Goal: Transaction & Acquisition: Purchase product/service

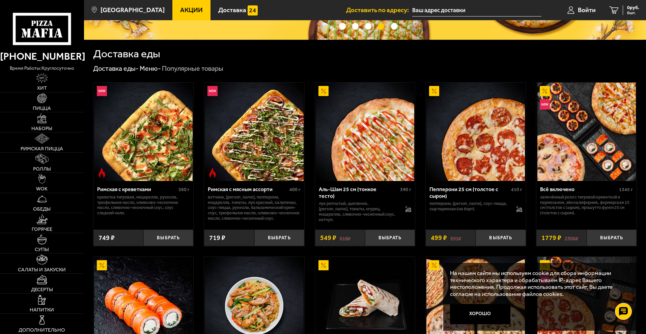
scroll to position [202, 0]
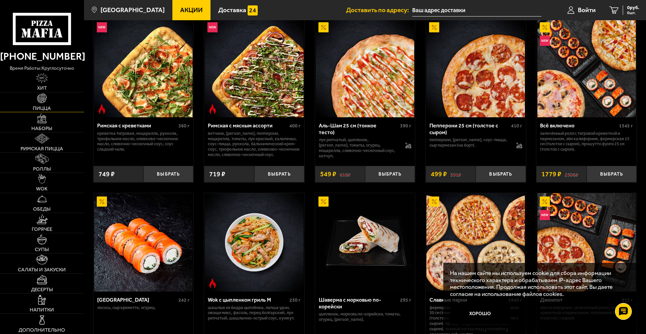
click at [49, 96] on link "Пицца" at bounding box center [42, 102] width 84 height 20
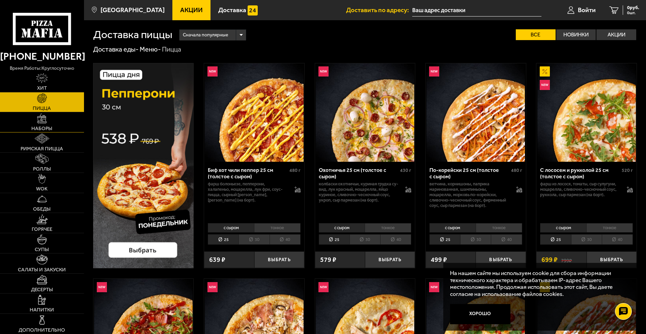
click at [47, 128] on span "Наборы" at bounding box center [41, 128] width 21 height 5
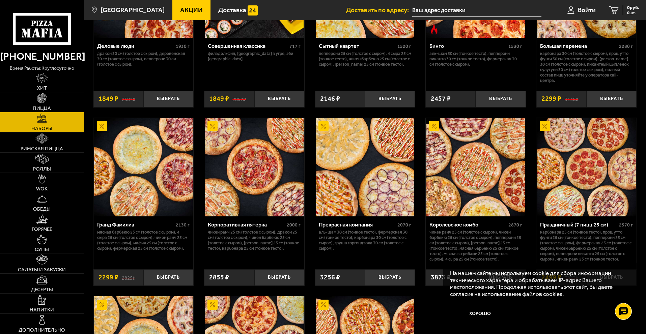
scroll to position [810, 0]
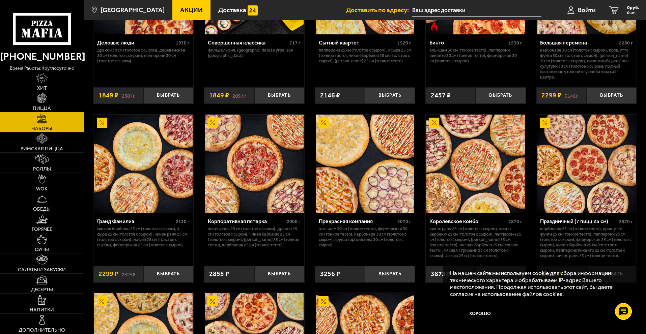
drag, startPoint x: 356, startPoint y: 222, endPoint x: 359, endPoint y: 246, distance: 24.5
click at [359, 246] on p "Аль-Шам 30 см (тонкое тесто), Фермерская 30 см (тонкое тесто), Карбонара 30 см …" at bounding box center [365, 237] width 93 height 22
click at [463, 225] on div "Королевское комбо" at bounding box center [468, 221] width 77 height 6
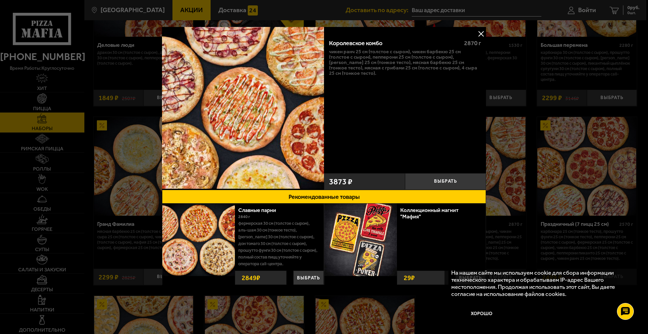
click at [49, 127] on div at bounding box center [324, 167] width 648 height 334
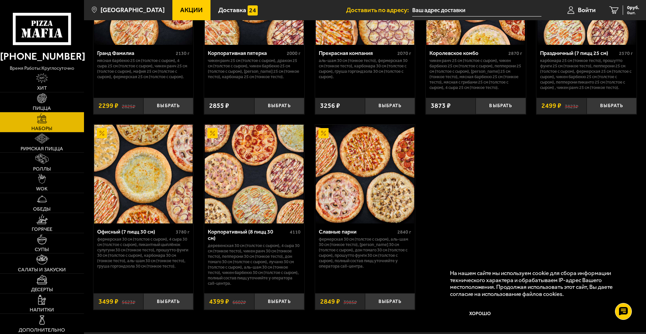
scroll to position [978, 0]
click at [157, 298] on button "Выбрать" at bounding box center [168, 301] width 50 height 17
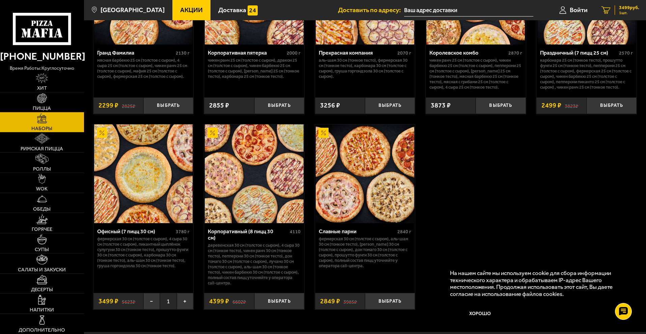
click at [627, 7] on span "3499 руб." at bounding box center [629, 7] width 20 height 5
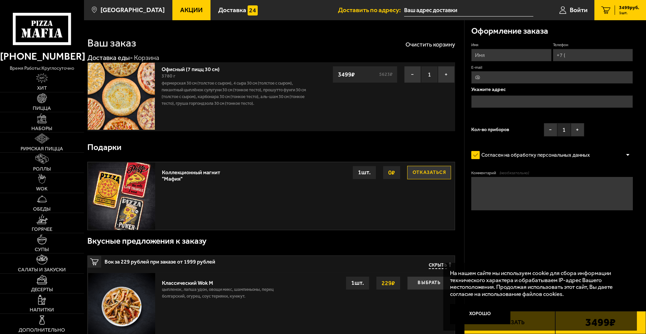
click at [503, 55] on input "Имя" at bounding box center [511, 55] width 80 height 12
type input "[PERSON_NAME]"
type input "[PHONE_NUMBER]"
type input "[EMAIL_ADDRESS][DOMAIN_NAME]"
click at [504, 101] on input "text" at bounding box center [552, 101] width 162 height 12
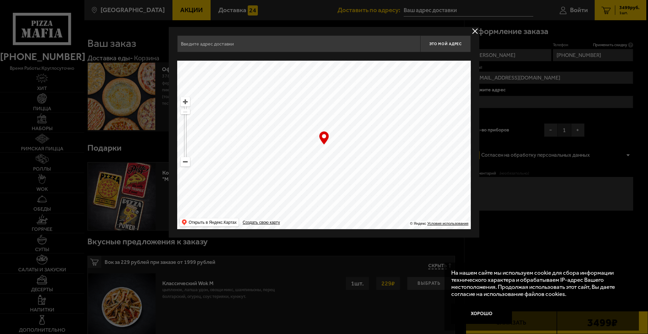
click at [277, 45] on input "text" at bounding box center [298, 43] width 243 height 17
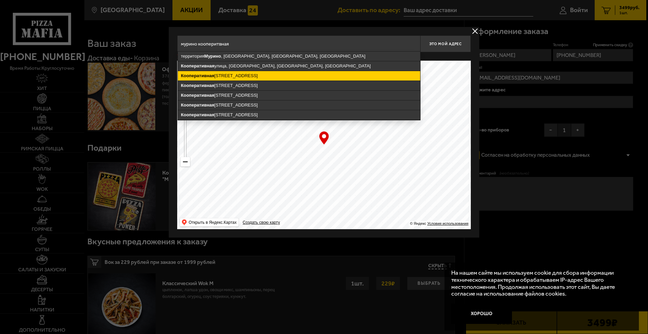
click at [283, 72] on ymaps "[STREET_ADDRESS]" at bounding box center [299, 75] width 242 height 9
type input "[STREET_ADDRESS]"
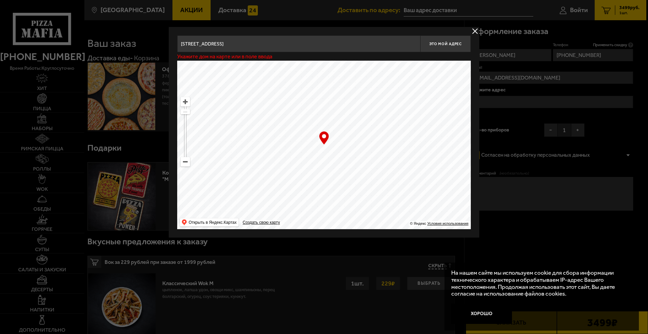
type input "[STREET_ADDRESS]"
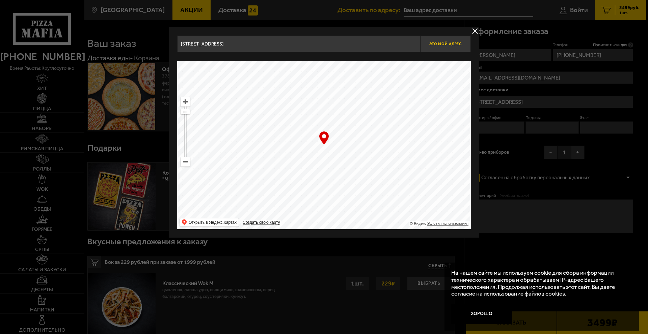
click at [449, 43] on span "Это мой адрес" at bounding box center [445, 44] width 32 height 4
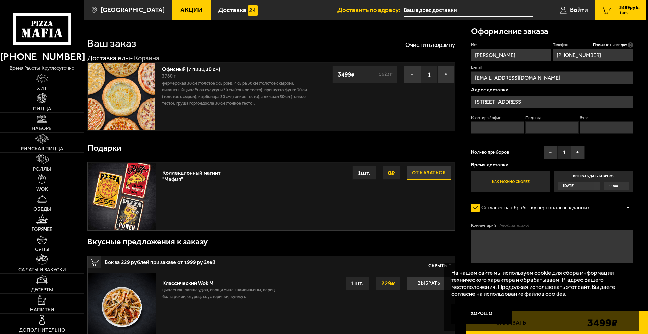
type input "[STREET_ADDRESS]"
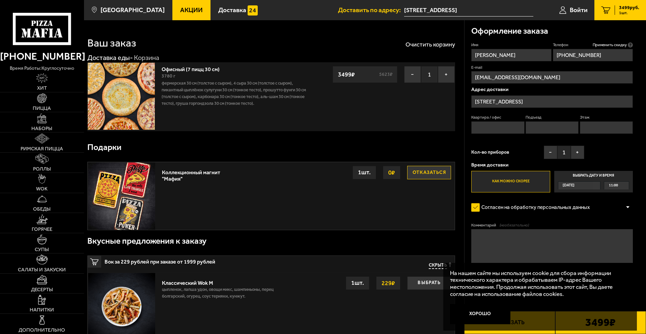
click at [612, 185] on span "11:00" at bounding box center [613, 186] width 9 height 8
click at [0, 0] on input "Выбрать дату и время [DATE] 11:00" at bounding box center [0, 0] width 0 height 0
click at [536, 181] on label "Как можно скорее" at bounding box center [510, 182] width 79 height 22
click at [0, 0] on input "Как можно скорее" at bounding box center [0, 0] width 0 height 0
click at [541, 185] on label "Как можно скорее" at bounding box center [510, 182] width 79 height 22
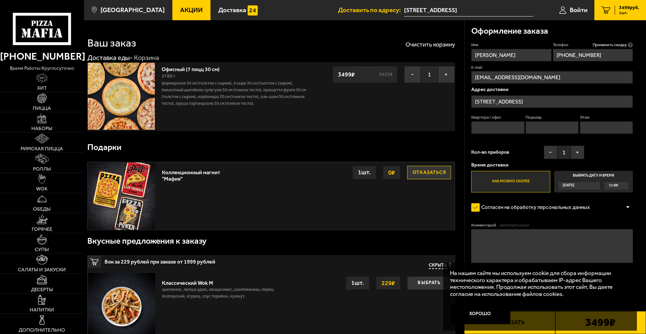
click at [0, 0] on input "Как можно скорее" at bounding box center [0, 0] width 0 height 0
click at [595, 175] on label "Выбрать дату и время [DATE] 11:00" at bounding box center [593, 182] width 79 height 22
click at [0, 0] on input "Выбрать дату и время [DATE] 11:00" at bounding box center [0, 0] width 0 height 0
click at [625, 186] on div "11:00" at bounding box center [616, 186] width 25 height 8
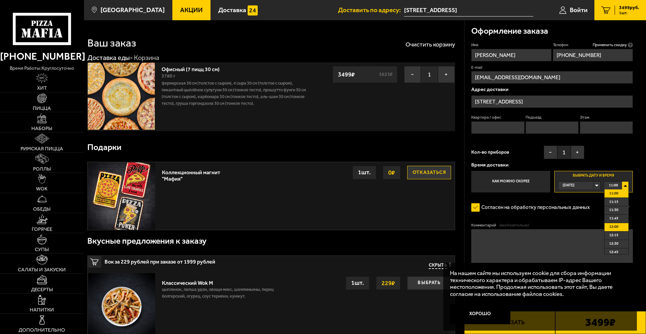
click at [616, 224] on span "12:00" at bounding box center [613, 227] width 9 height 8
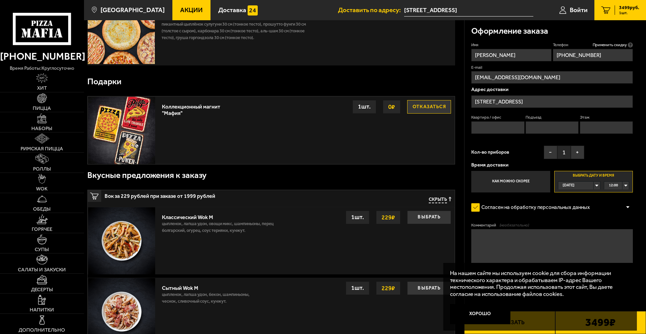
scroll to position [67, 0]
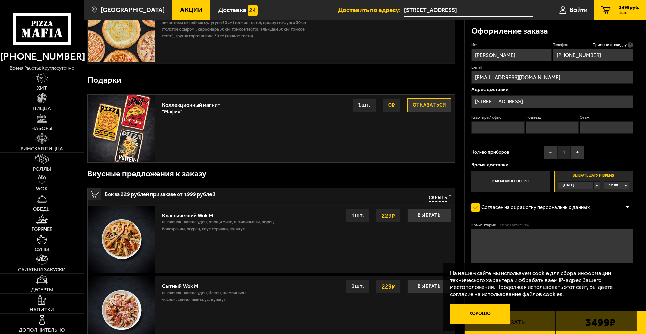
click at [476, 310] on button "Хорошо" at bounding box center [480, 314] width 61 height 20
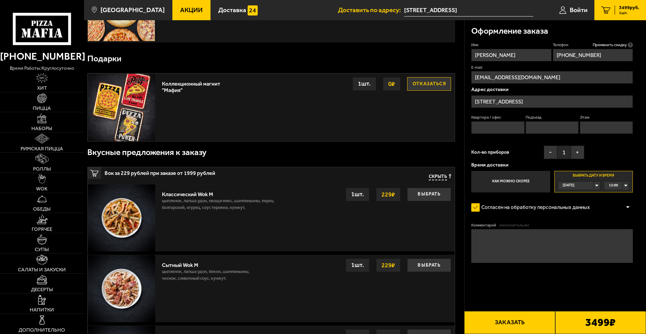
scroll to position [202, 0]
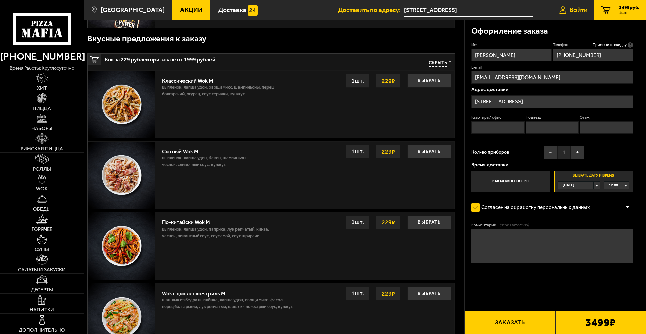
click at [575, 9] on span "Войти" at bounding box center [579, 10] width 18 height 6
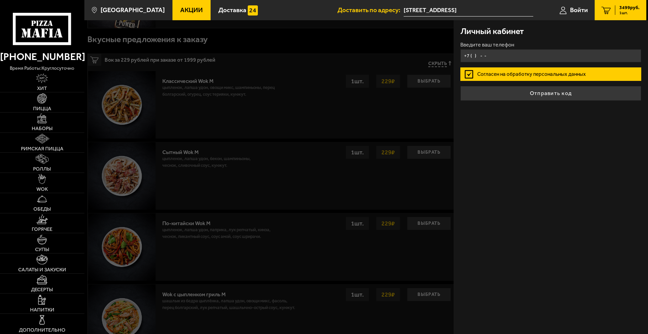
click at [501, 52] on input "+7 ( ) - -" at bounding box center [550, 55] width 181 height 13
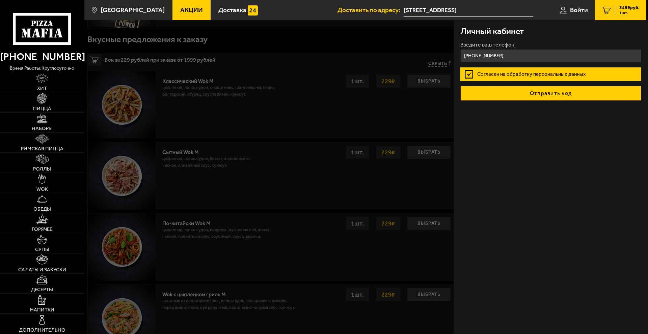
type input "[PHONE_NUMBER]"
click at [519, 90] on button "Отправить код" at bounding box center [550, 93] width 181 height 15
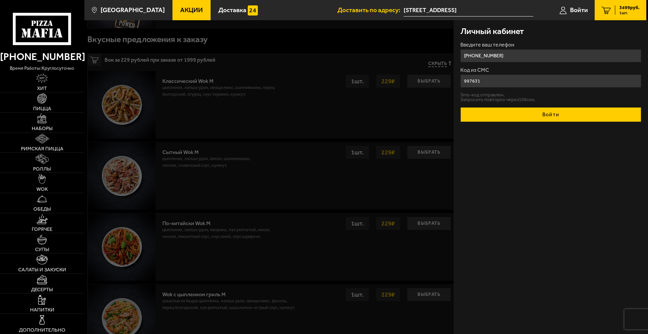
type input "997631"
click at [524, 116] on button "Войти" at bounding box center [550, 114] width 181 height 15
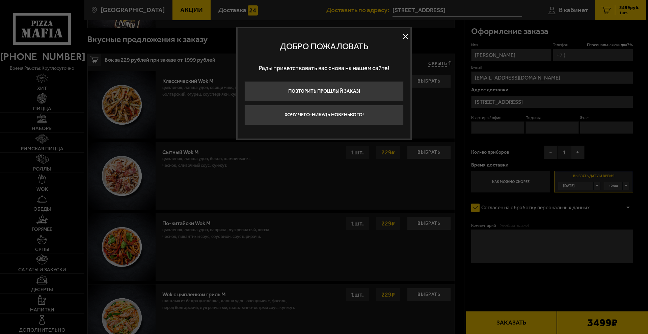
type input "[PHONE_NUMBER]"
click at [405, 33] on button at bounding box center [405, 37] width 10 height 10
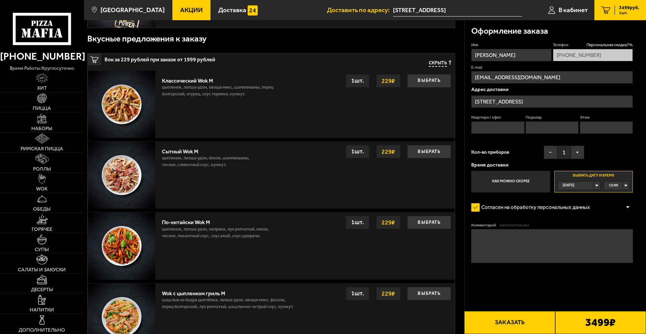
click at [513, 327] on button "Заказать" at bounding box center [509, 322] width 91 height 23
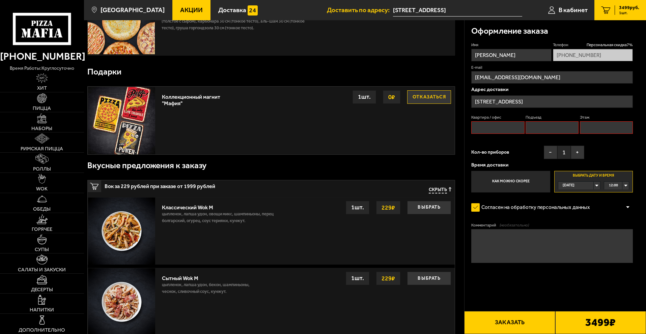
scroll to position [57, 0]
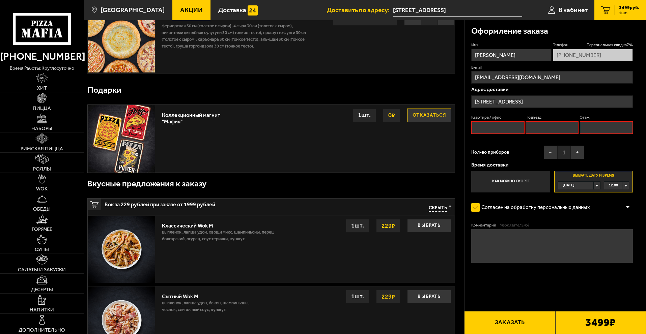
click at [514, 325] on button "Заказать" at bounding box center [509, 322] width 91 height 23
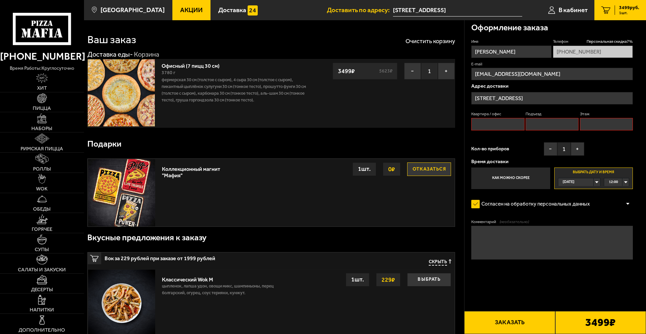
scroll to position [0, 0]
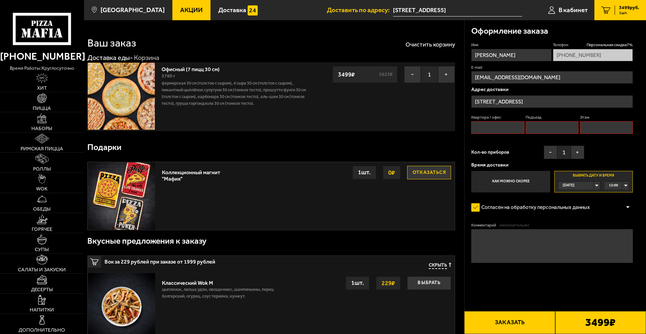
click at [516, 321] on button "Заказать" at bounding box center [509, 322] width 91 height 23
click at [615, 130] on input "Этаж" at bounding box center [606, 127] width 53 height 12
type input "3"
click at [507, 131] on input "Квартира / офис" at bounding box center [497, 127] width 53 height 12
type input "258"
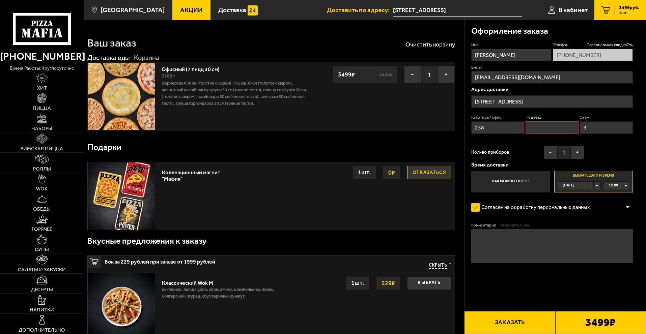
click at [542, 124] on input "Подъезд" at bounding box center [552, 127] width 53 height 12
type input "2"
click at [507, 130] on input "258" at bounding box center [497, 127] width 53 height 12
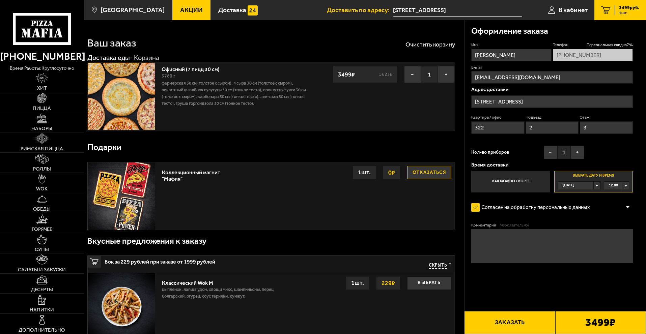
type input "322"
click at [544, 128] on input "2" at bounding box center [552, 127] width 53 height 12
type input "1"
click at [511, 324] on button "Заказать" at bounding box center [509, 322] width 91 height 23
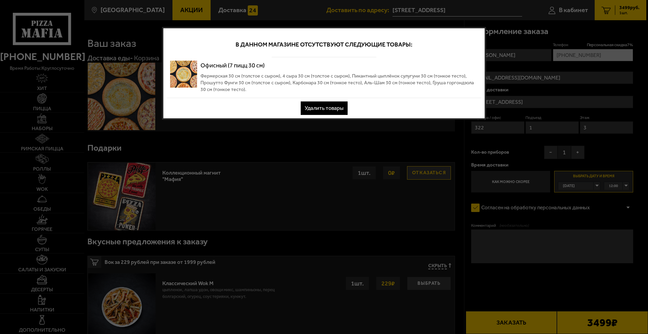
click at [366, 139] on div at bounding box center [324, 167] width 648 height 334
click at [325, 112] on button "Удалить товары" at bounding box center [324, 108] width 47 height 13
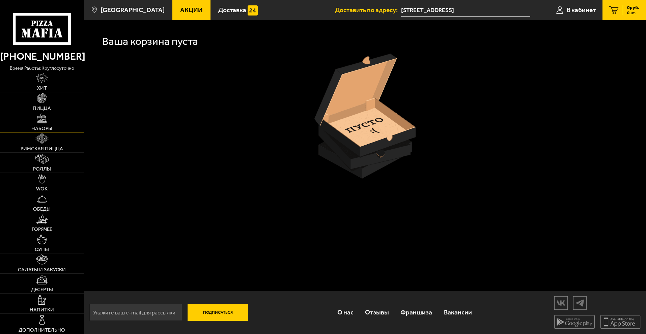
click at [45, 124] on link "Наборы" at bounding box center [42, 122] width 84 height 20
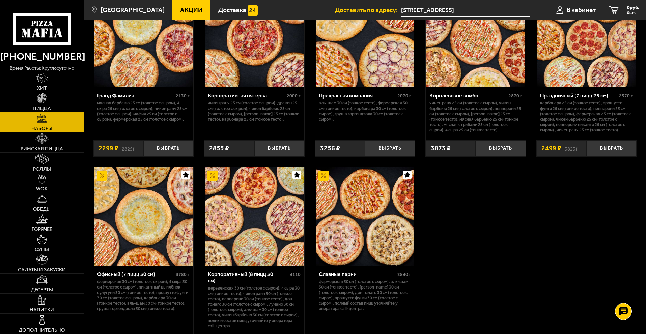
scroll to position [1012, 0]
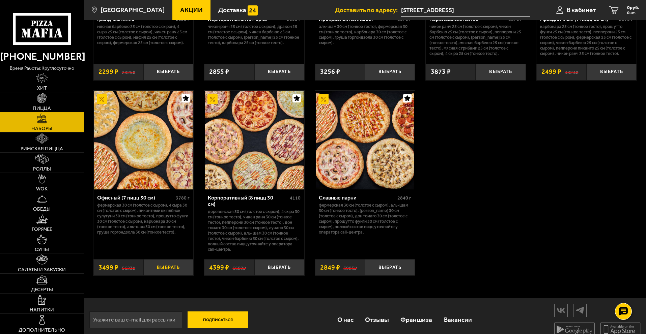
click at [173, 265] on button "Выбрать" at bounding box center [168, 267] width 50 height 17
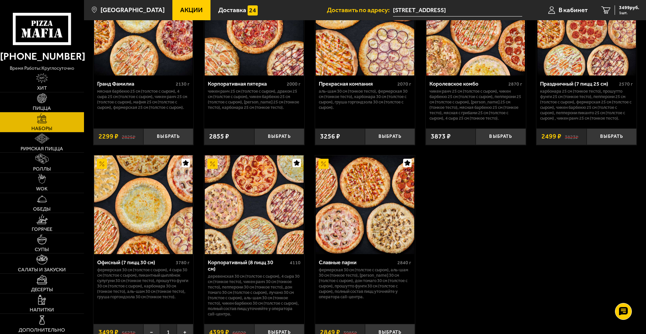
scroll to position [877, 0]
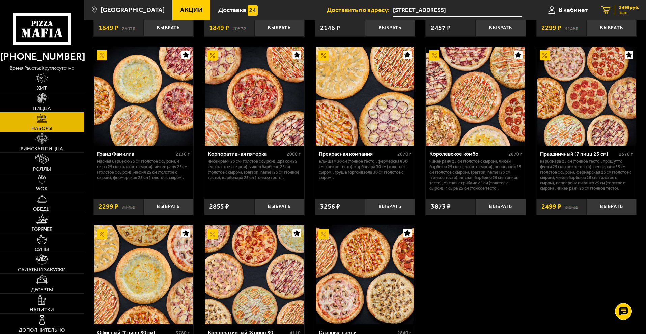
click at [633, 10] on div "3499 руб. 1 шт." at bounding box center [627, 9] width 25 height 9
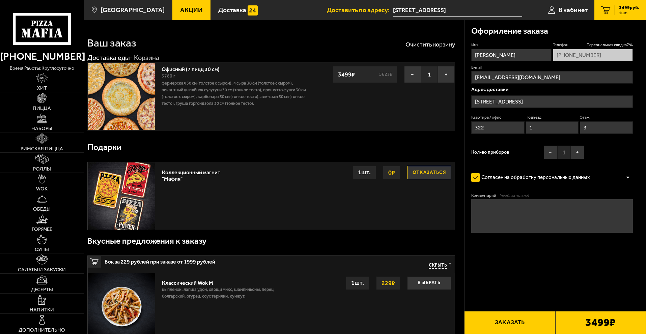
click at [498, 324] on button "Заказать" at bounding box center [509, 322] width 91 height 23
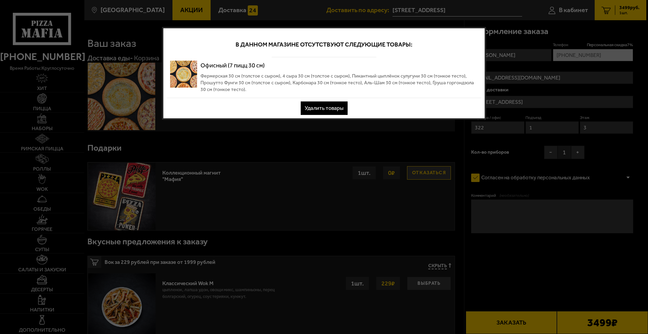
click at [223, 140] on div at bounding box center [324, 167] width 648 height 334
click at [504, 30] on div at bounding box center [324, 167] width 648 height 334
click at [317, 110] on button "Удалить товары" at bounding box center [324, 108] width 47 height 13
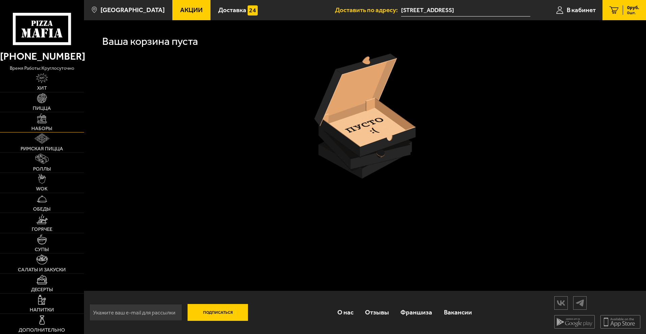
click at [46, 122] on img at bounding box center [42, 119] width 10 height 10
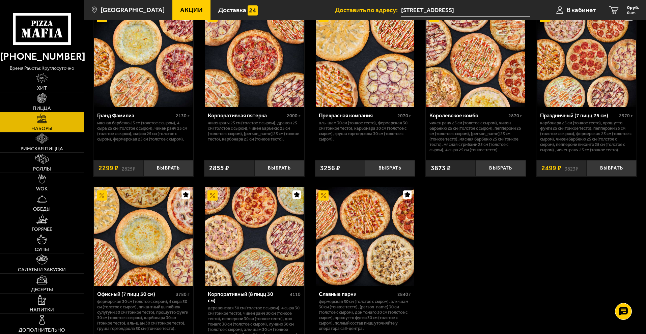
scroll to position [1017, 0]
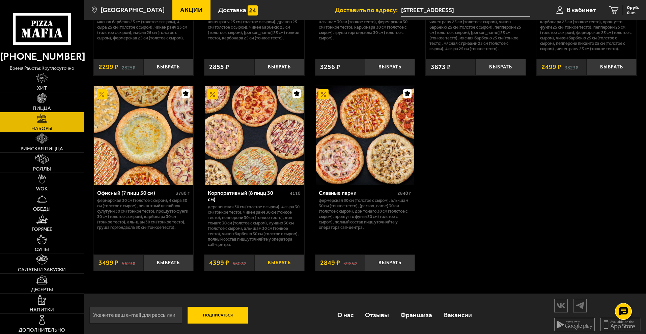
click at [277, 260] on button "Выбрать" at bounding box center [279, 263] width 50 height 17
click at [620, 5] on span "4399 руб." at bounding box center [629, 7] width 20 height 5
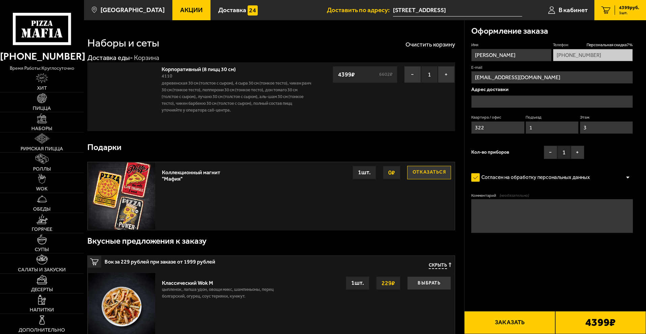
type input "[STREET_ADDRESS]"
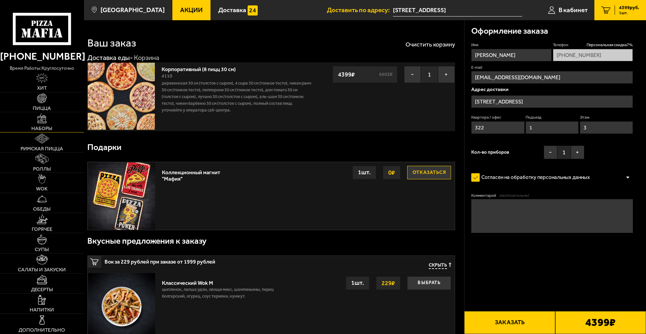
click at [45, 121] on img at bounding box center [42, 119] width 10 height 10
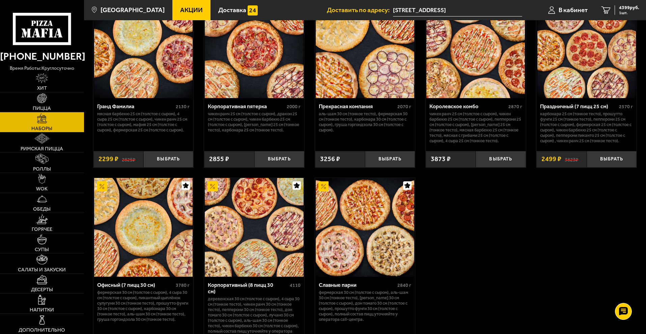
scroll to position [983, 0]
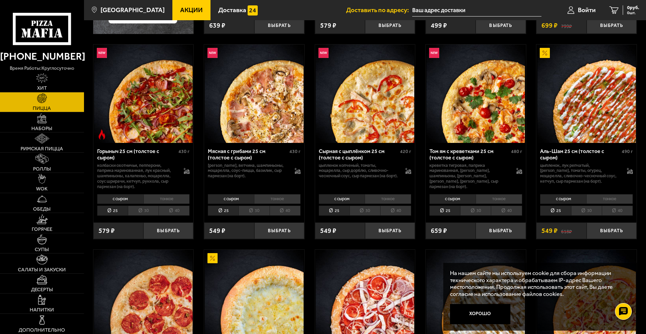
scroll to position [236, 0]
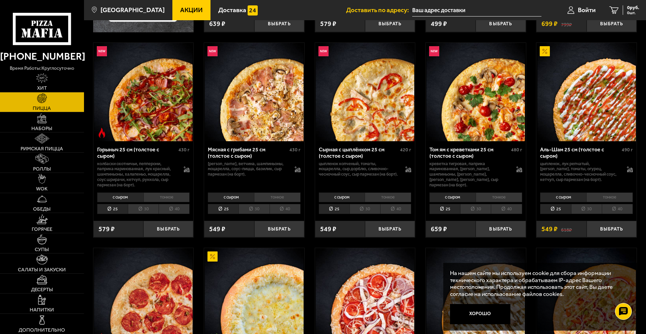
click at [577, 151] on div "Аль-Шам 25 см (толстое с сыром)" at bounding box center [580, 152] width 80 height 13
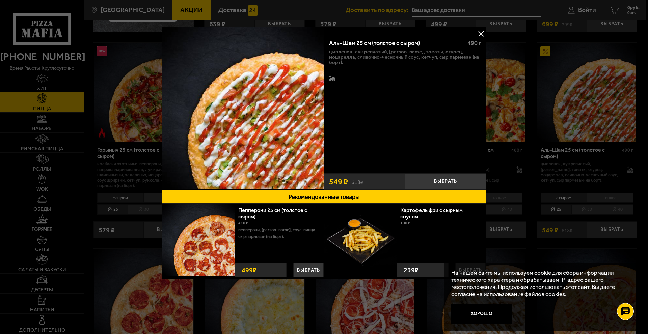
click at [482, 34] on button at bounding box center [481, 34] width 10 height 10
